Goal: Check status

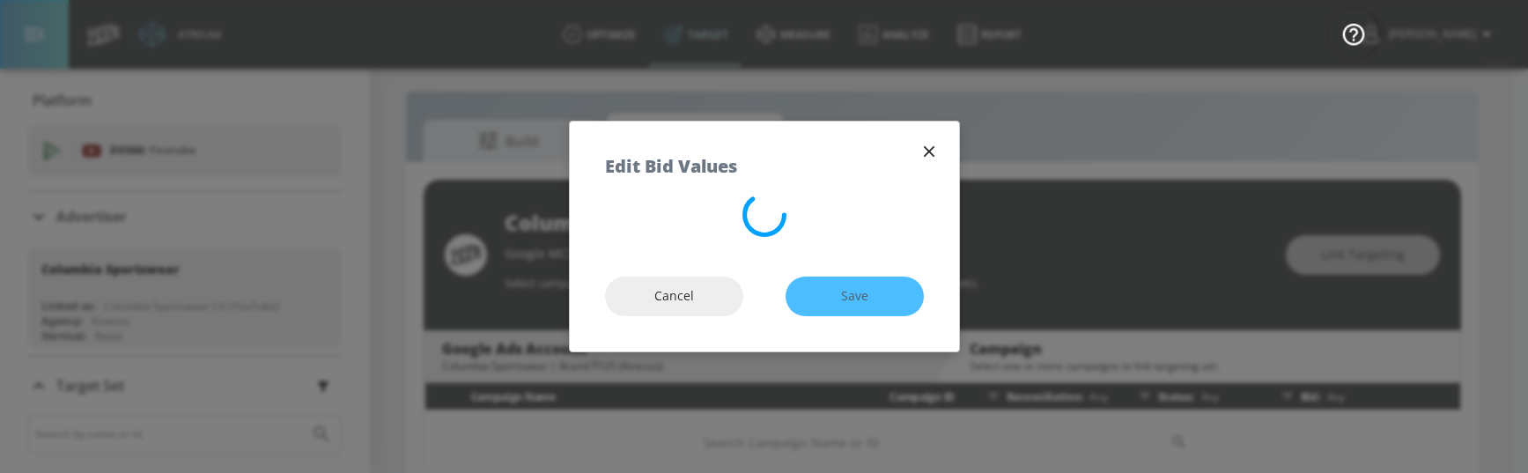
scroll to position [55, 0]
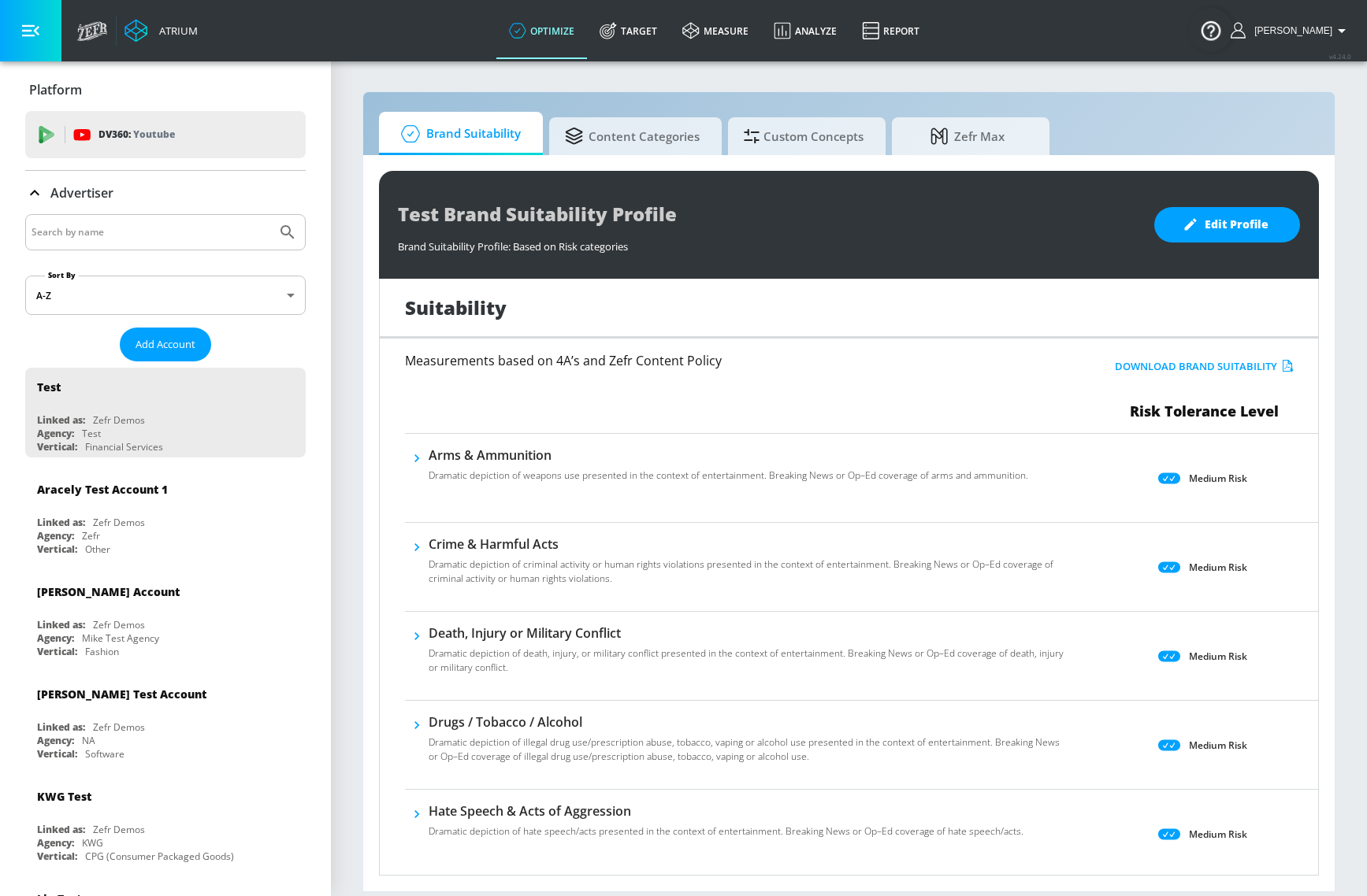
scroll to position [1047, 0]
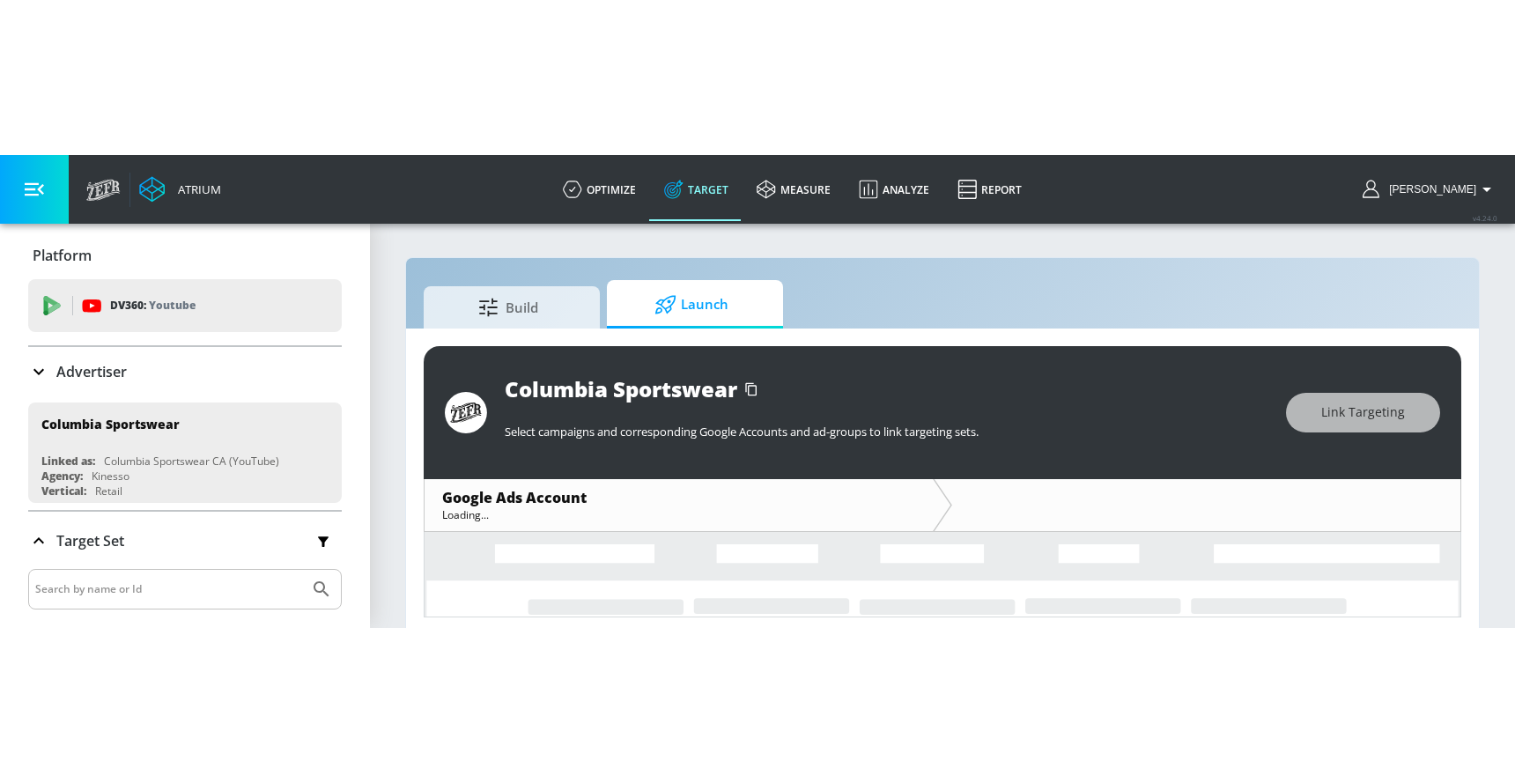
scroll to position [8, 0]
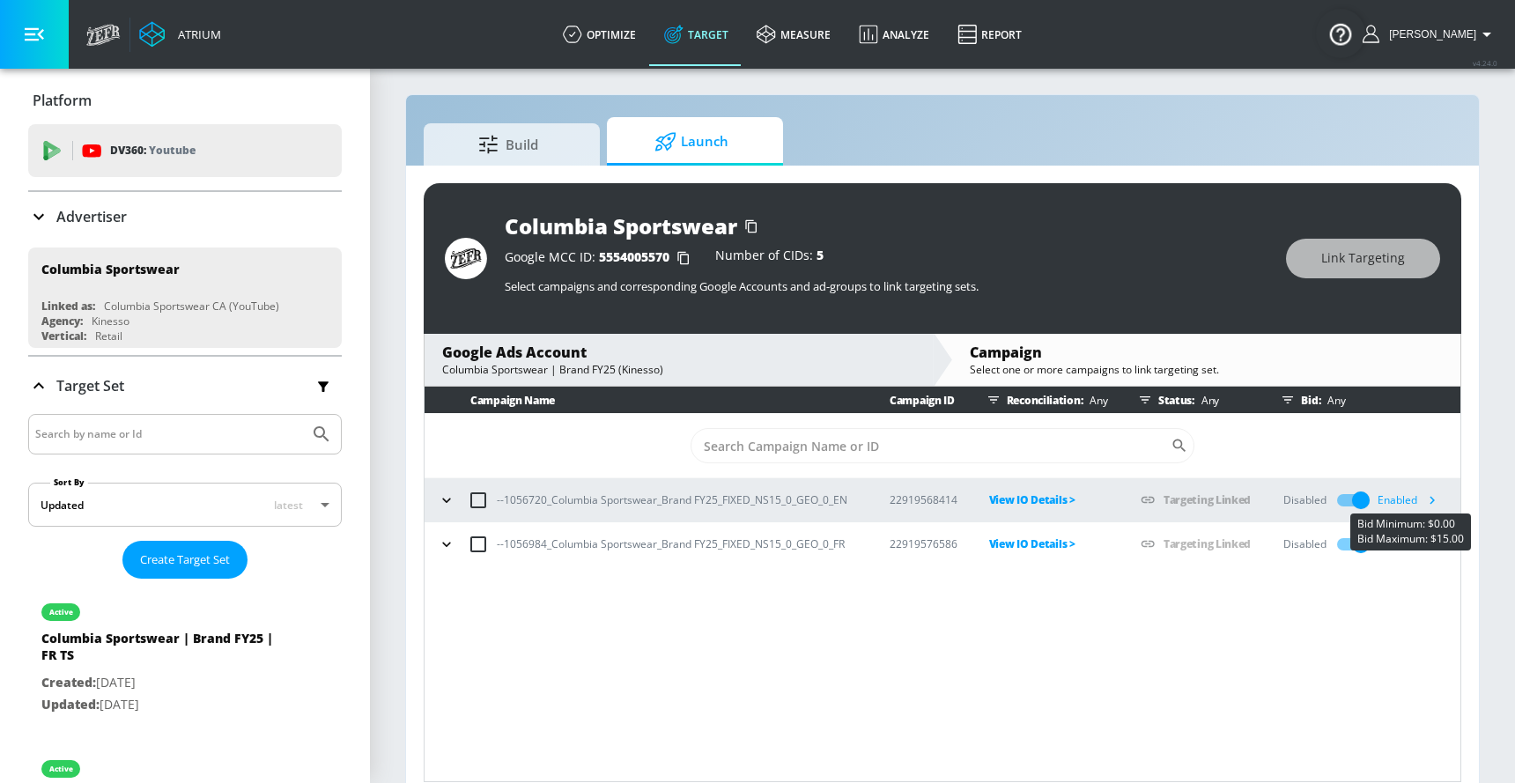
click at [1432, 472] on icon "button" at bounding box center [1431, 501] width 5 height 8
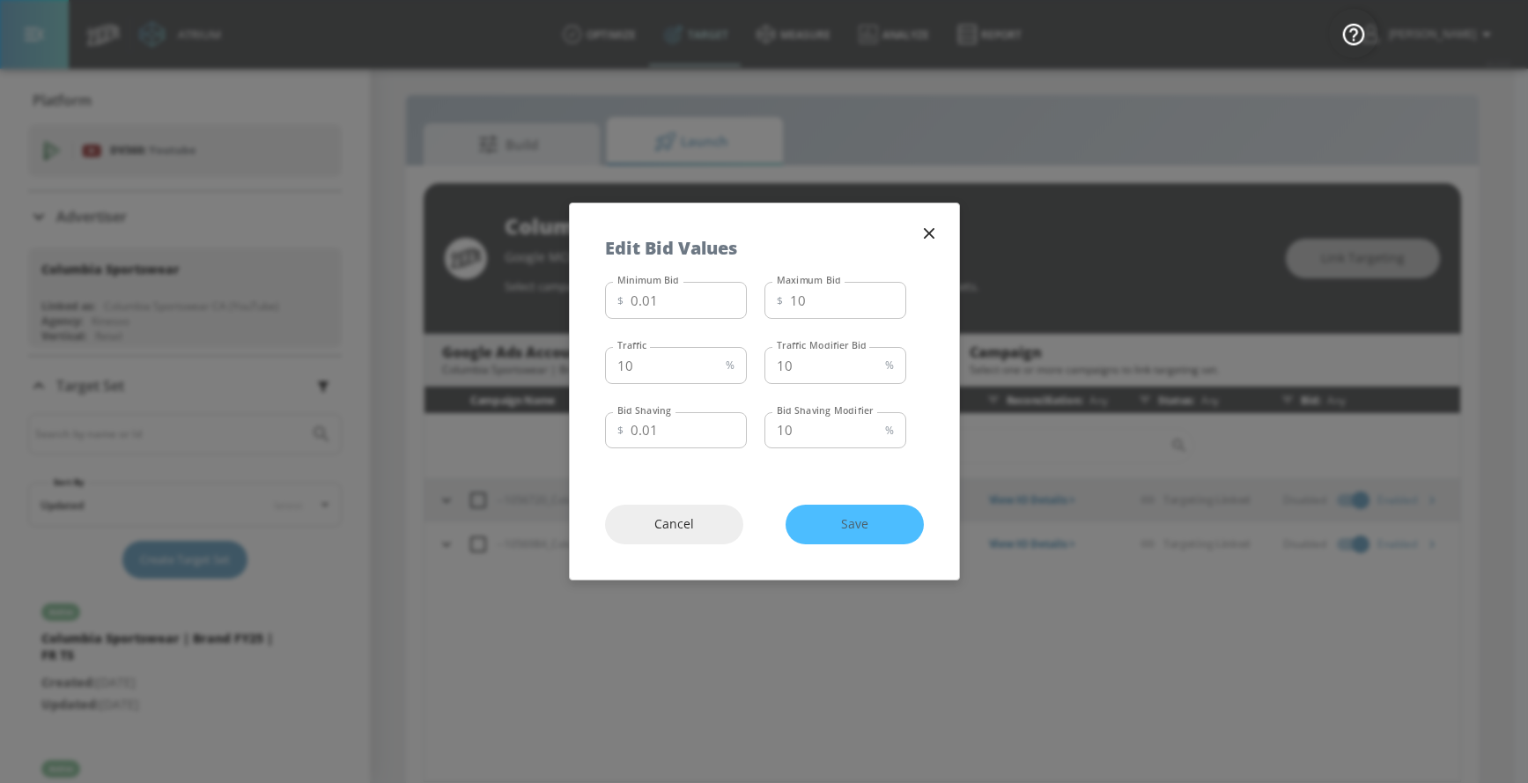
click at [926, 226] on icon "button" at bounding box center [928, 233] width 19 height 19
